Goal: Information Seeking & Learning: Learn about a topic

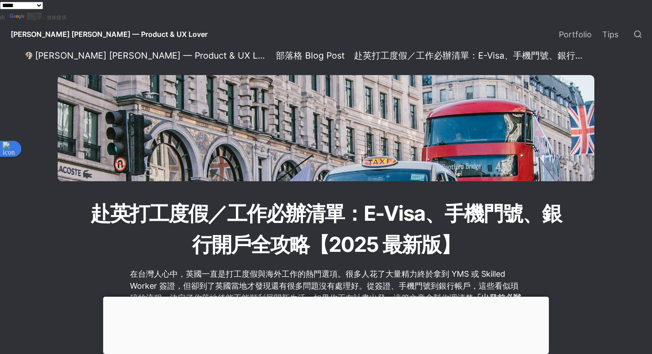
scroll to position [1368, 0]
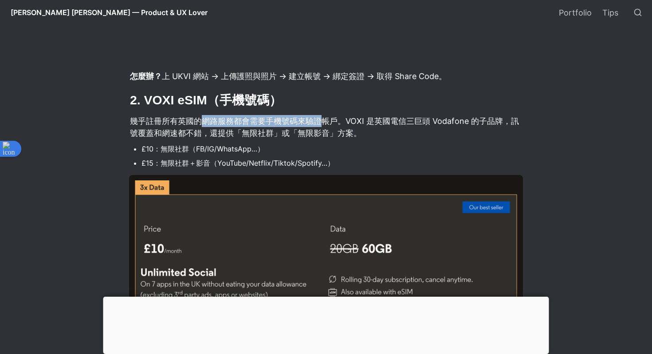
drag, startPoint x: 198, startPoint y: 125, endPoint x: 339, endPoint y: 127, distance: 140.2
click at [339, 127] on p "幾乎註冊所有英國的網路服務都會需要手機號碼來驗證帳戶。VOXI 是英國電信三巨頭 Vodafone 的子品牌，訊號覆蓋和網速都不錯，還提供「無限社群」或「無限…" at bounding box center [326, 127] width 394 height 27
click at [353, 123] on p "幾乎註冊所有英國的網路服務都會需要手機號碼來驗證帳戶。VOXI 是英國電信三巨頭 Vodafone 的子品牌，訊號覆蓋和網速都不錯，還提供「無限社群」或「無限…" at bounding box center [326, 127] width 394 height 27
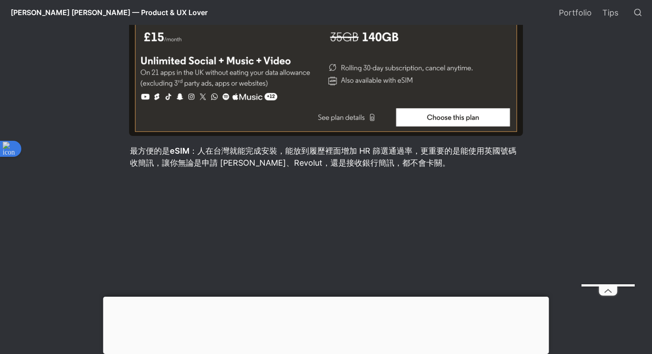
scroll to position [1762, 0]
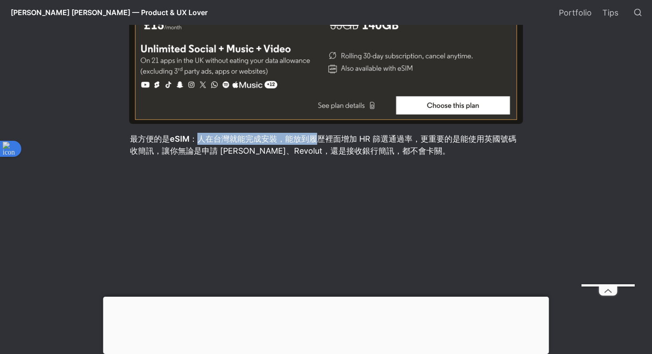
drag, startPoint x: 197, startPoint y: 141, endPoint x: 335, endPoint y: 142, distance: 137.5
click at [335, 142] on p "最方便的是 eSIM ：人在台灣就能完成安裝，能放到履歷裡面增加 HR 篩選通過率，更重要的是能使用英國號碼收簡訊，讓你無論是申請 [PERSON_NAME]…" at bounding box center [326, 144] width 394 height 27
drag, startPoint x: 265, startPoint y: 142, endPoint x: 378, endPoint y: 145, distance: 112.3
click at [378, 145] on p "最方便的是 eSIM ：人在台灣就能完成安裝，能放到履歷裡面增加 HR 篩選通過率，更重要的是能使用英國號碼收簡訊，讓你無論是申請 [PERSON_NAME]…" at bounding box center [326, 144] width 394 height 27
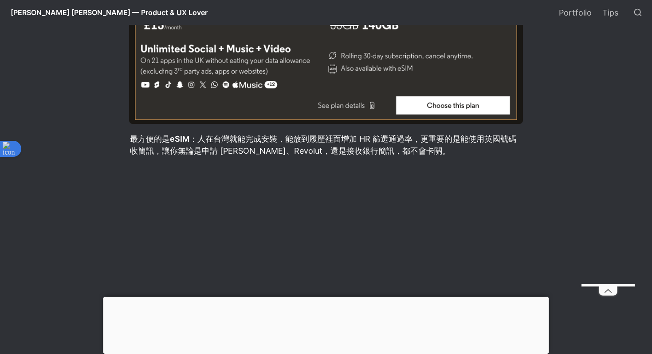
click at [392, 139] on p "最方便的是 eSIM ：人在台灣就能完成安裝，能放到履歷裡面增加 HR 篩選通過率，更重要的是能使用英國號碼收簡訊，讓你無論是申請 [PERSON_NAME]…" at bounding box center [326, 144] width 394 height 27
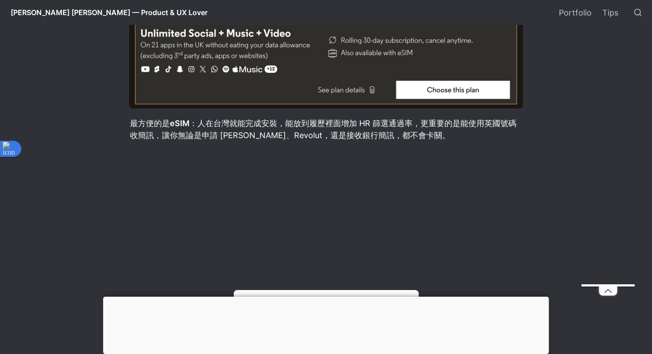
scroll to position [1793, 0]
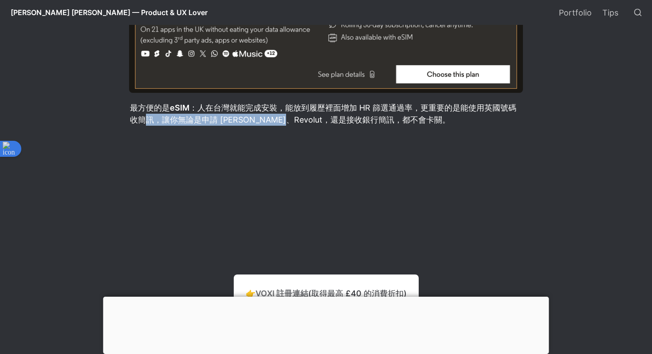
drag, startPoint x: 148, startPoint y: 119, endPoint x: 313, endPoint y: 121, distance: 164.6
click at [313, 120] on p "最方便的是 eSIM ：人在台灣就能完成安裝，能放到履歷裡面增加 HR 篩選通過率，更重要的是能使用英國號碼收簡訊，讓你無論是申請 [PERSON_NAME]…" at bounding box center [326, 113] width 394 height 27
click at [313, 121] on p "最方便的是 eSIM ：人在台灣就能完成安裝，能放到履歷裡面增加 HR 篩選通過率，更重要的是能使用英國號碼收簡訊，讓你無論是申請 [PERSON_NAME]…" at bounding box center [326, 113] width 394 height 27
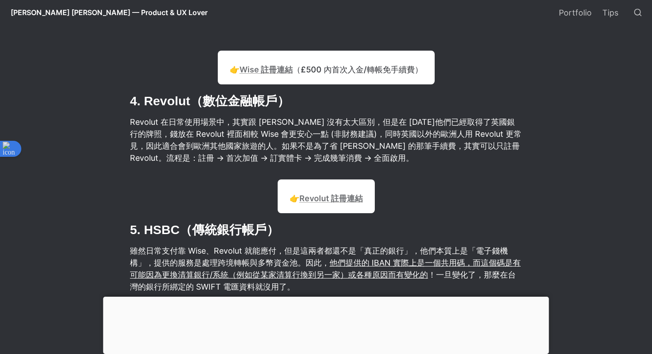
scroll to position [2381, 0]
